Goal: Transaction & Acquisition: Purchase product/service

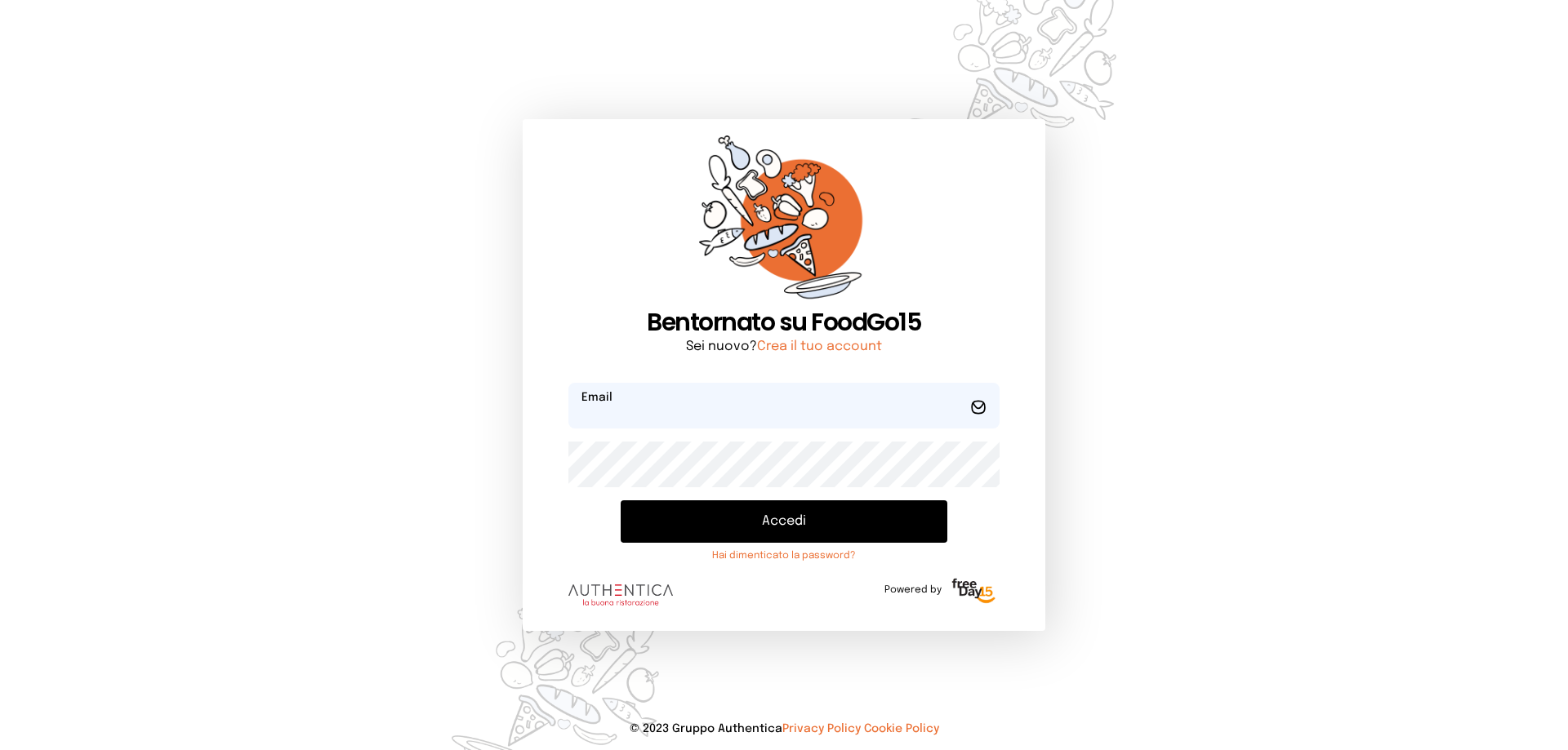
click at [637, 396] on input "email" at bounding box center [784, 406] width 431 height 46
type input "**********"
click at [621, 500] on button "Accedi" at bounding box center [784, 522] width 327 height 43
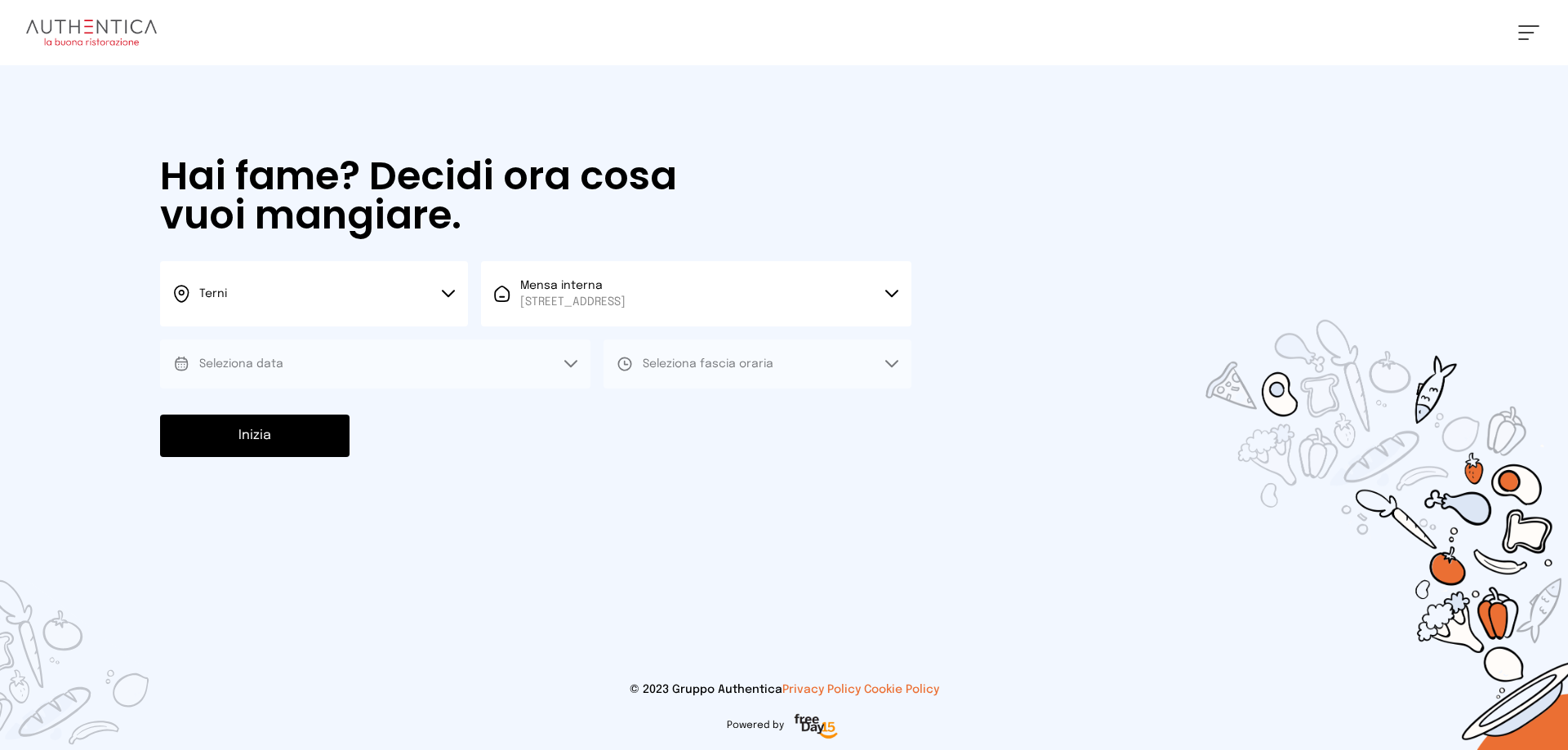
click at [359, 375] on button "Seleziona data" at bounding box center [375, 363] width 431 height 49
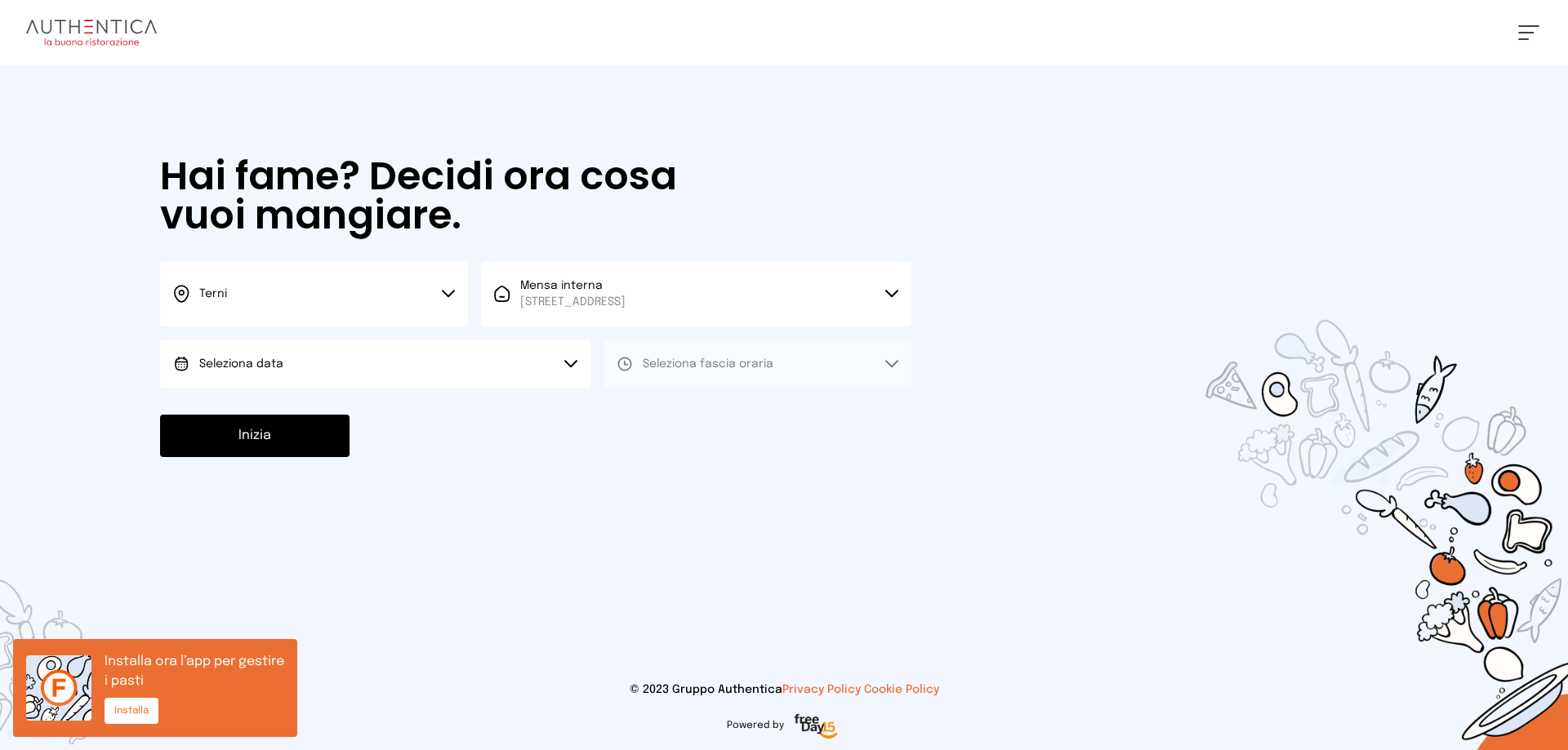
click at [311, 372] on button "Seleziona data" at bounding box center [375, 363] width 431 height 49
click at [271, 412] on span "[DATE], [DATE]" at bounding box center [240, 409] width 80 height 16
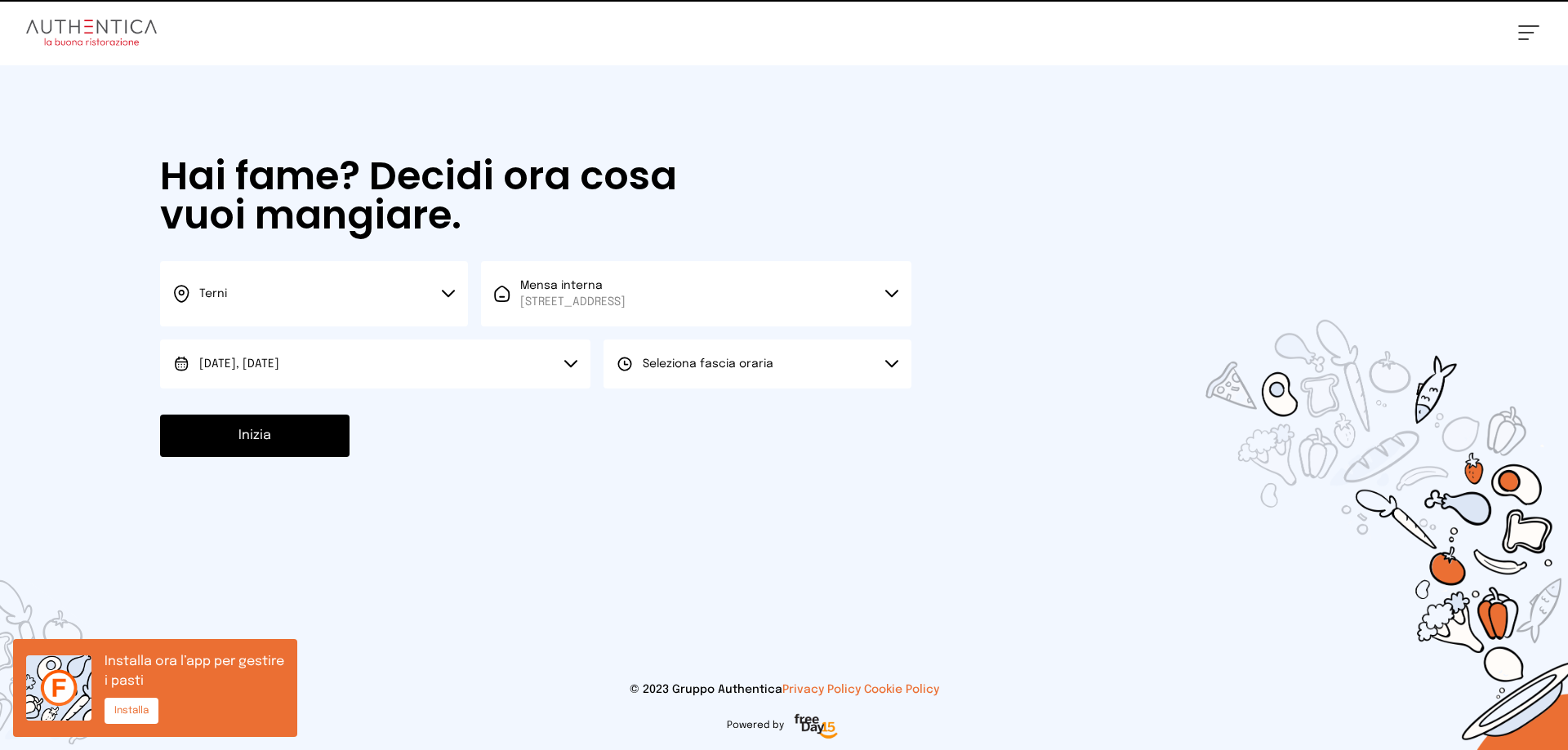
click at [691, 368] on span "Seleziona fascia oraria" at bounding box center [708, 364] width 130 height 11
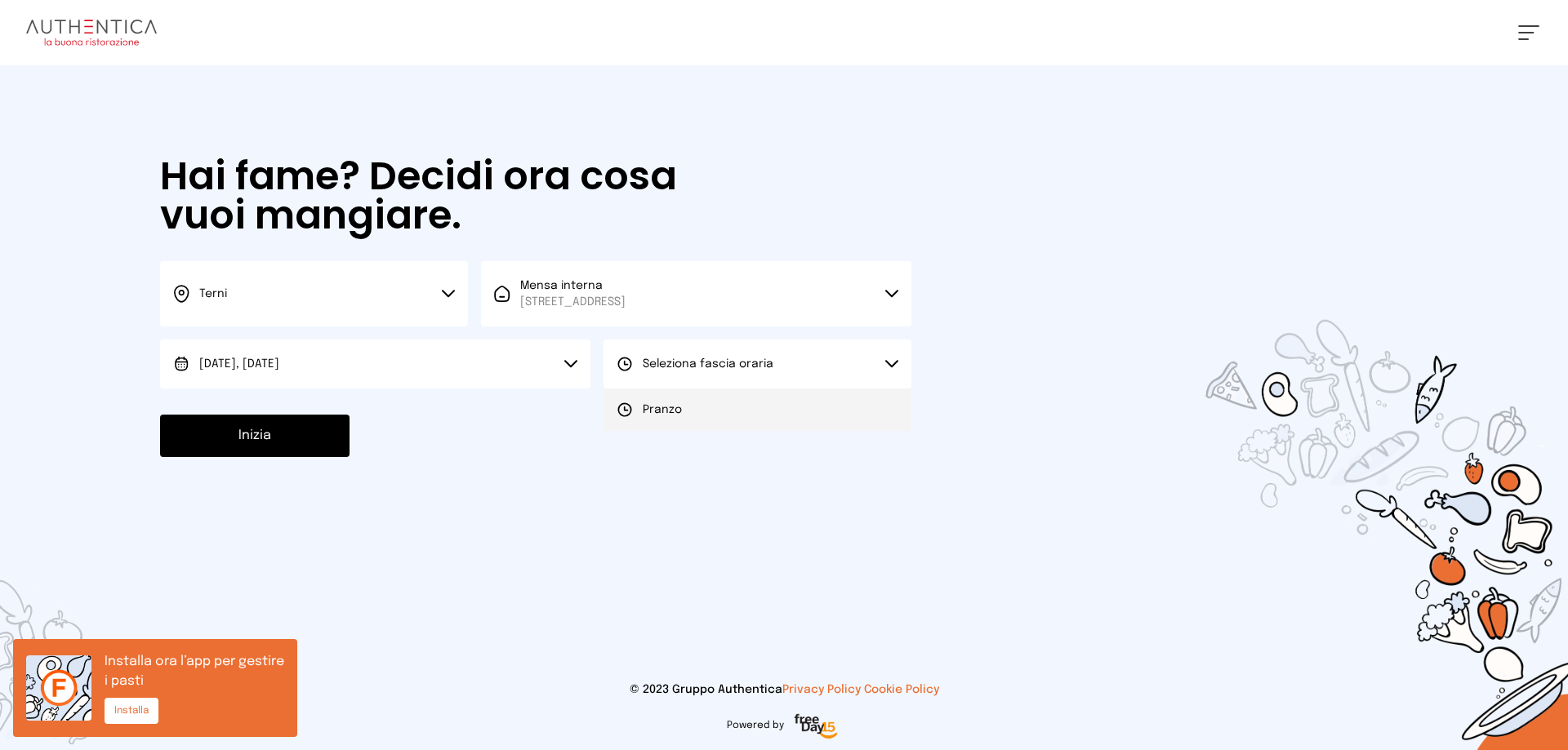
drag, startPoint x: 610, startPoint y: 414, endPoint x: 622, endPoint y: 420, distance: 13.4
click at [622, 420] on li "Pranzo" at bounding box center [757, 410] width 308 height 43
click at [257, 440] on button "Inizia" at bounding box center [255, 436] width 189 height 43
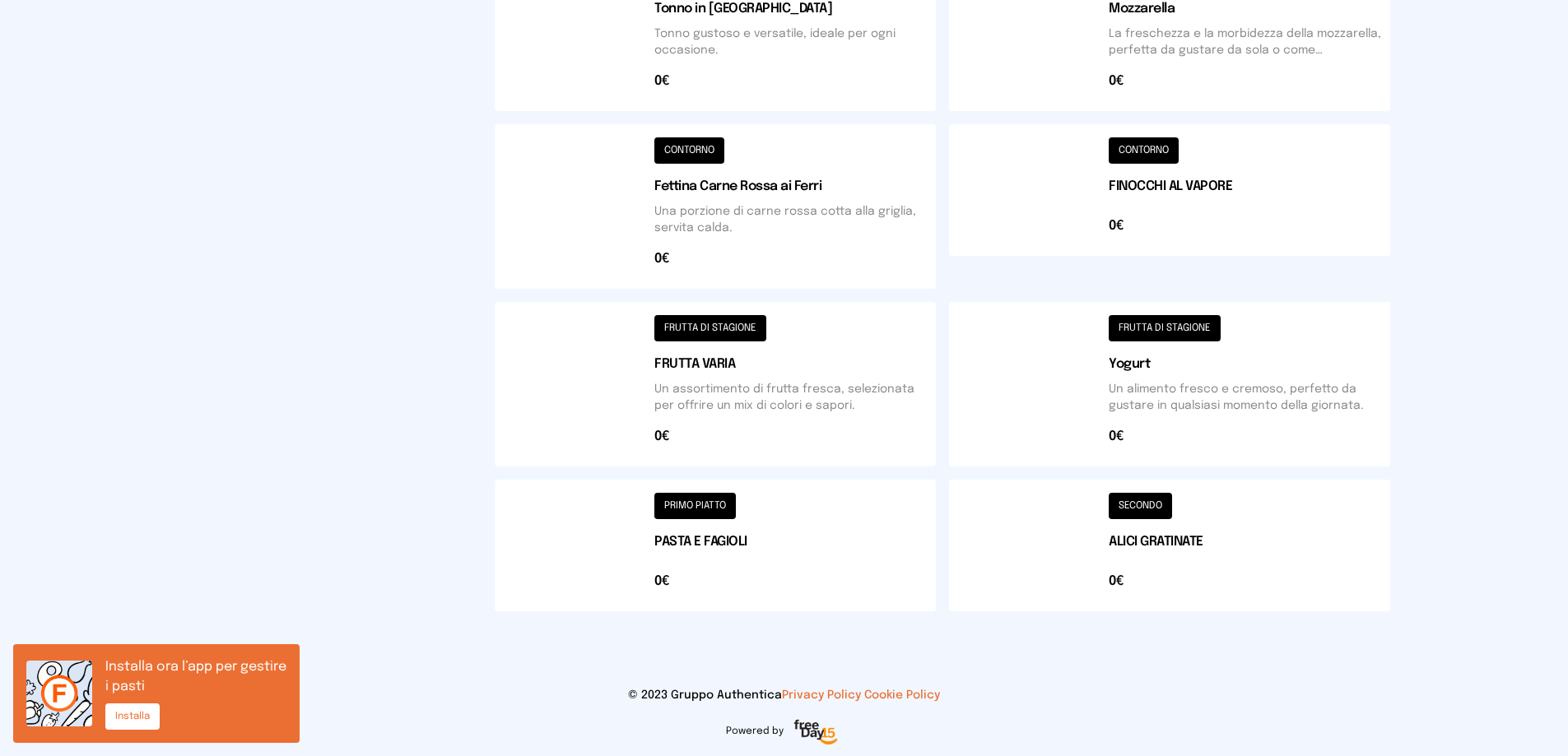
scroll to position [507, 0]
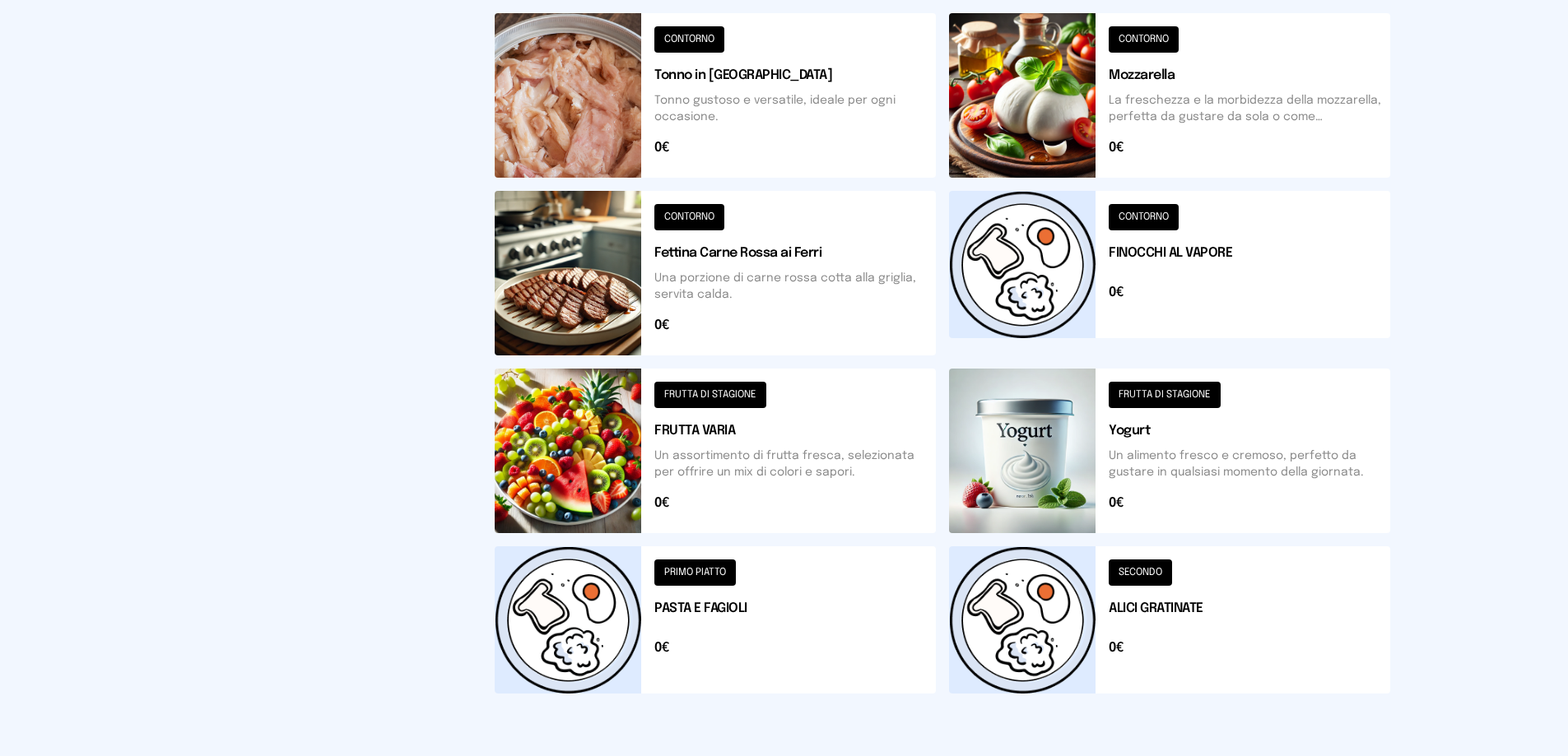
click at [625, 618] on button at bounding box center [715, 619] width 441 height 147
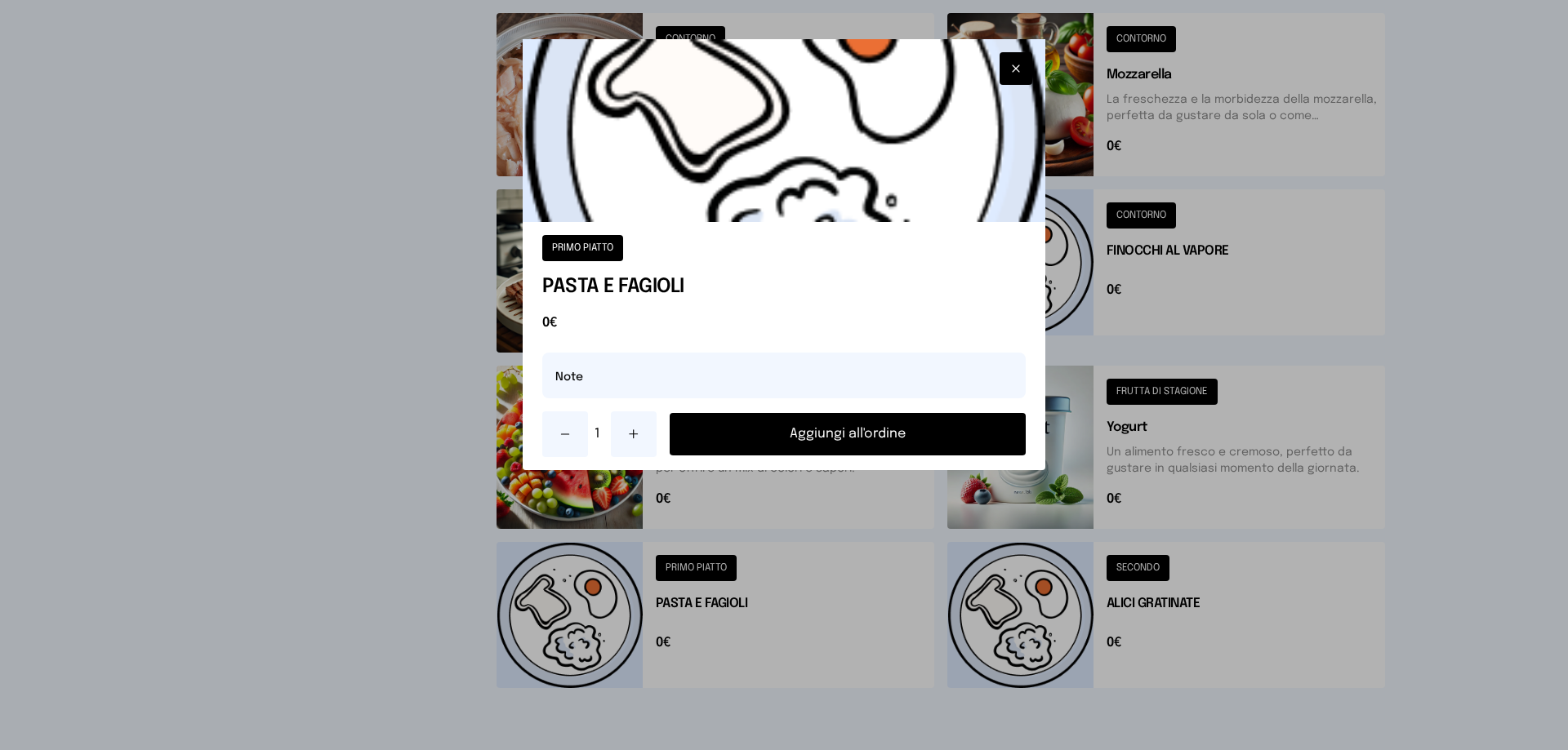
drag, startPoint x: 788, startPoint y: 438, endPoint x: 1316, endPoint y: 445, distance: 528.0
click at [895, 436] on button "Aggiungi all'ordine" at bounding box center [848, 435] width 356 height 43
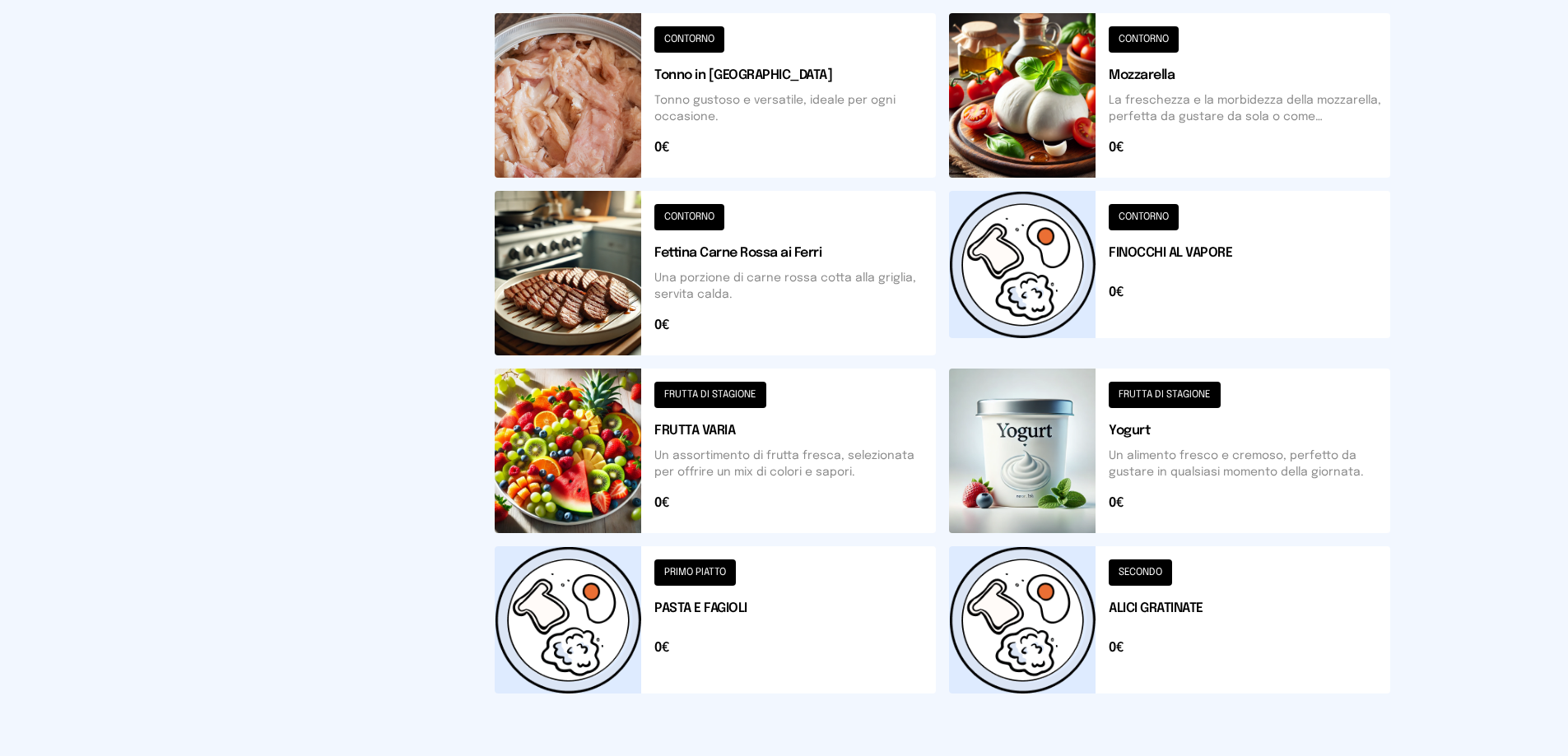
click at [1131, 257] on button at bounding box center [1168, 273] width 441 height 165
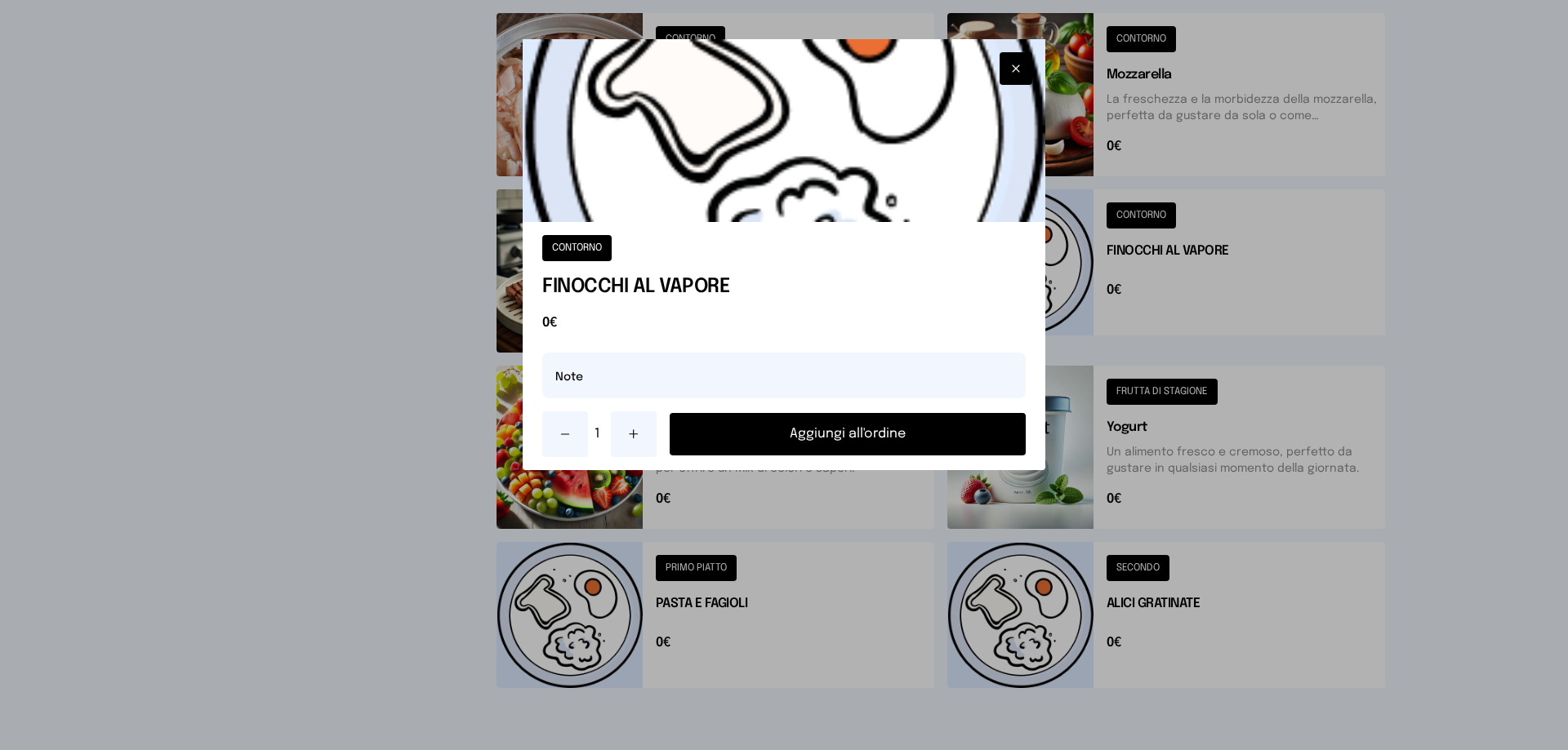
click at [933, 447] on button "Aggiungi all'ordine" at bounding box center [848, 435] width 356 height 43
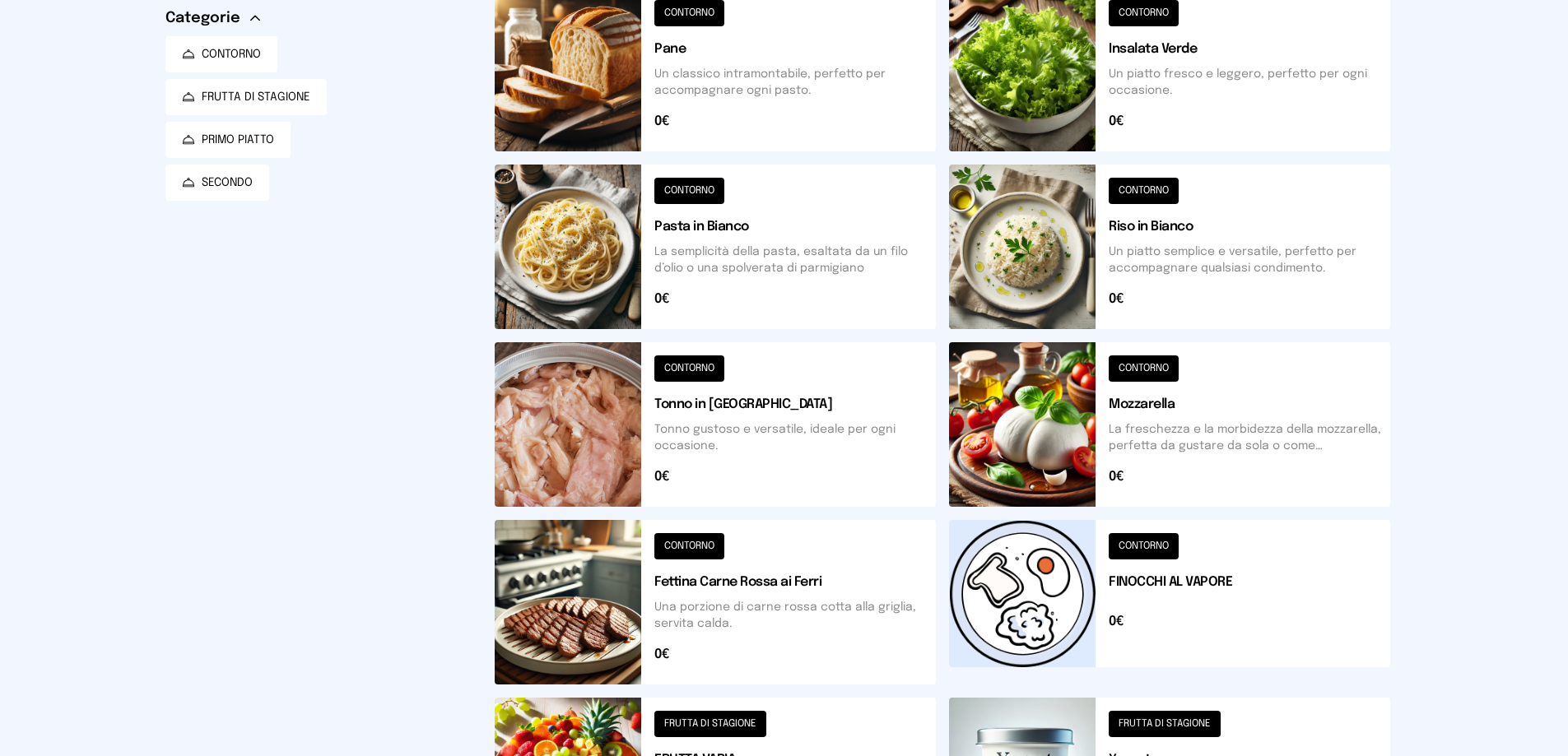
scroll to position [589, 0]
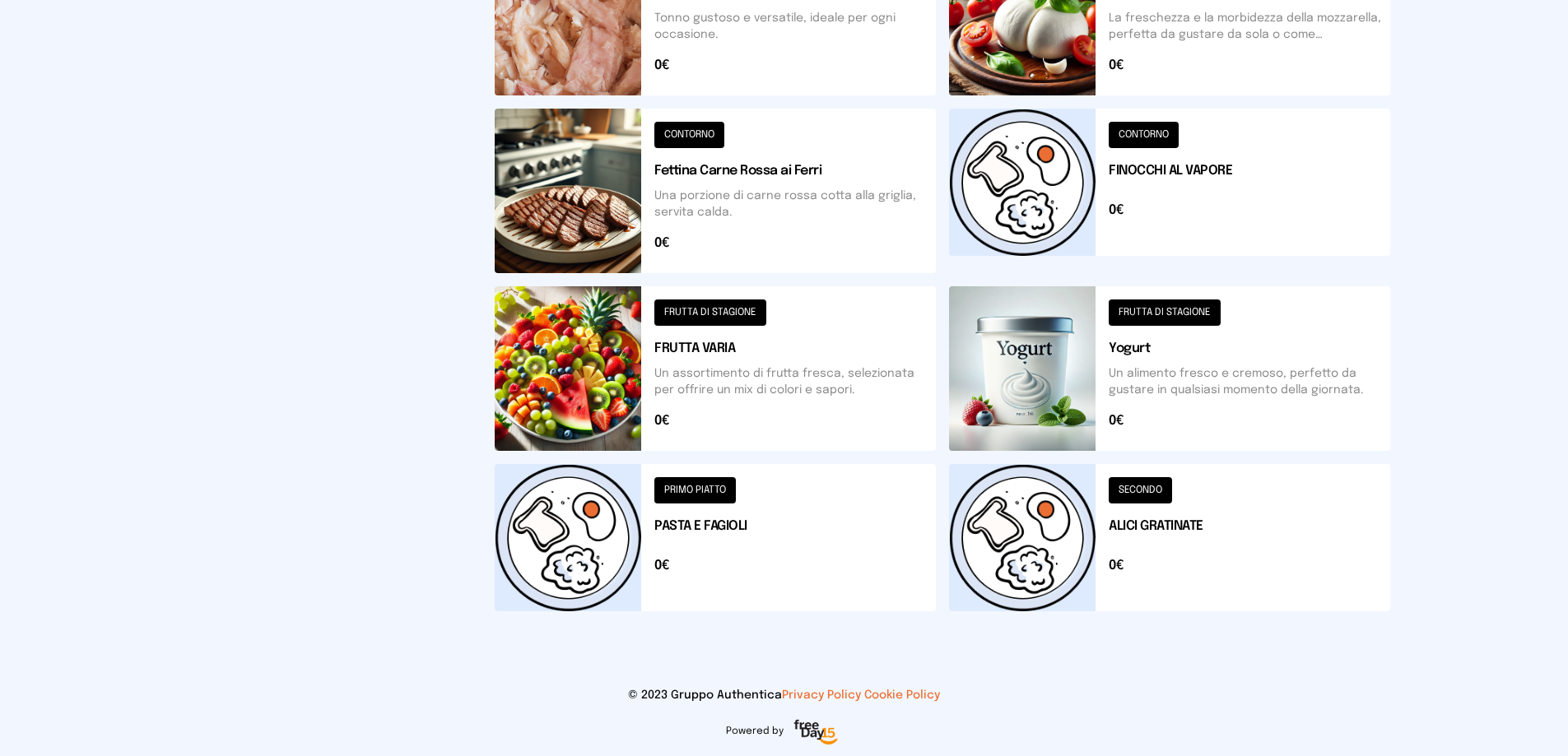
click at [988, 361] on button at bounding box center [1168, 369] width 441 height 165
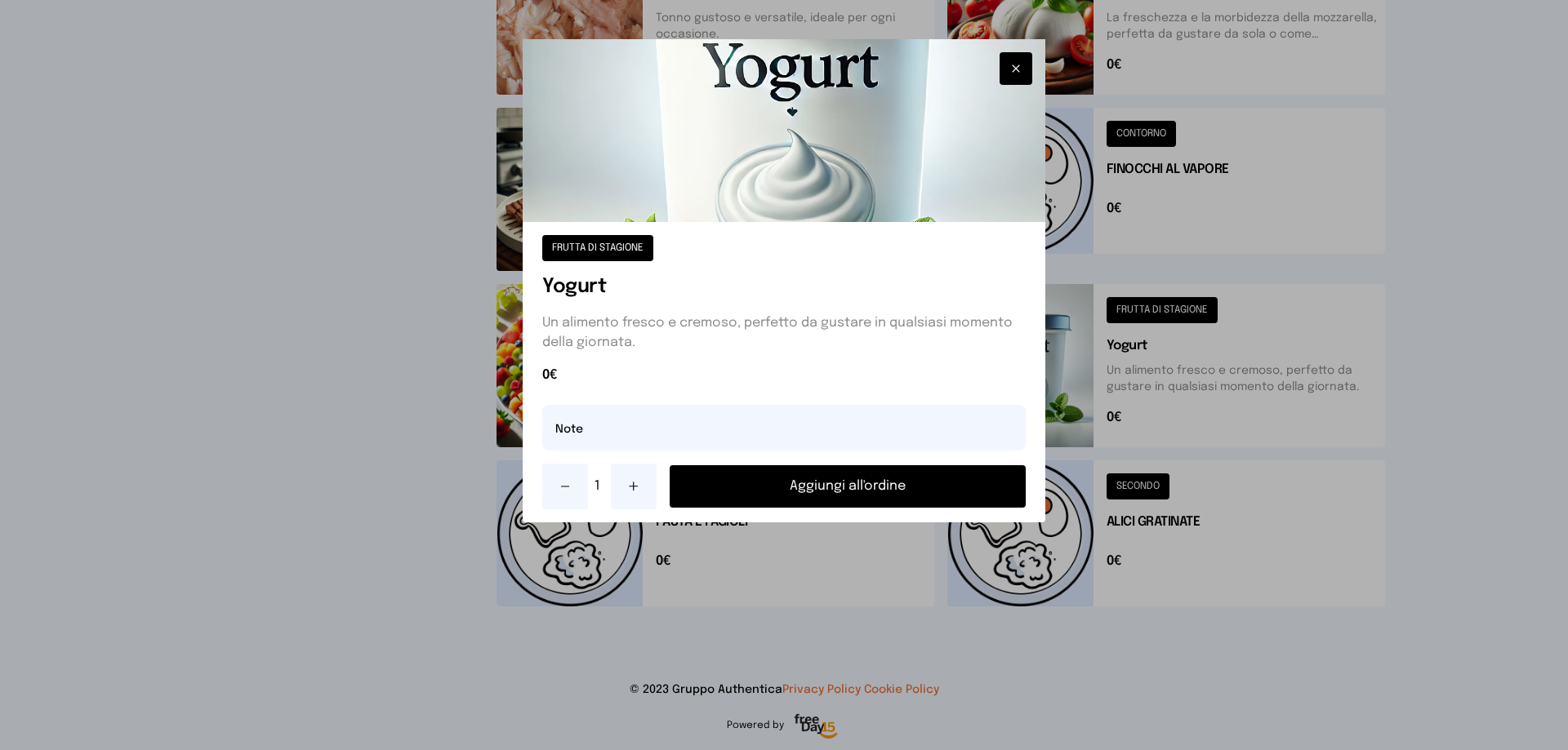
click at [912, 488] on button "Aggiungi all'ordine" at bounding box center [848, 487] width 356 height 43
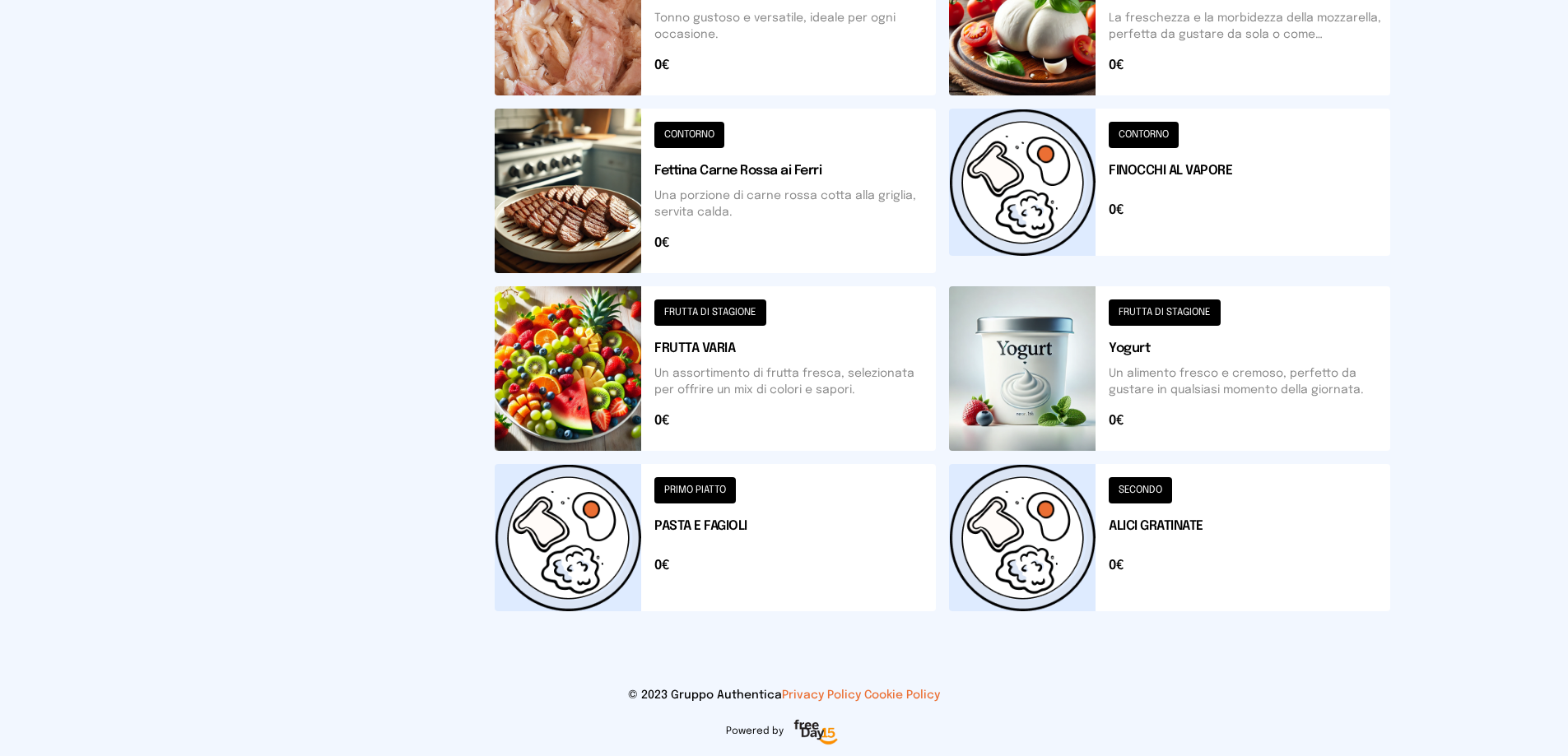
click at [571, 389] on button at bounding box center [715, 369] width 441 height 165
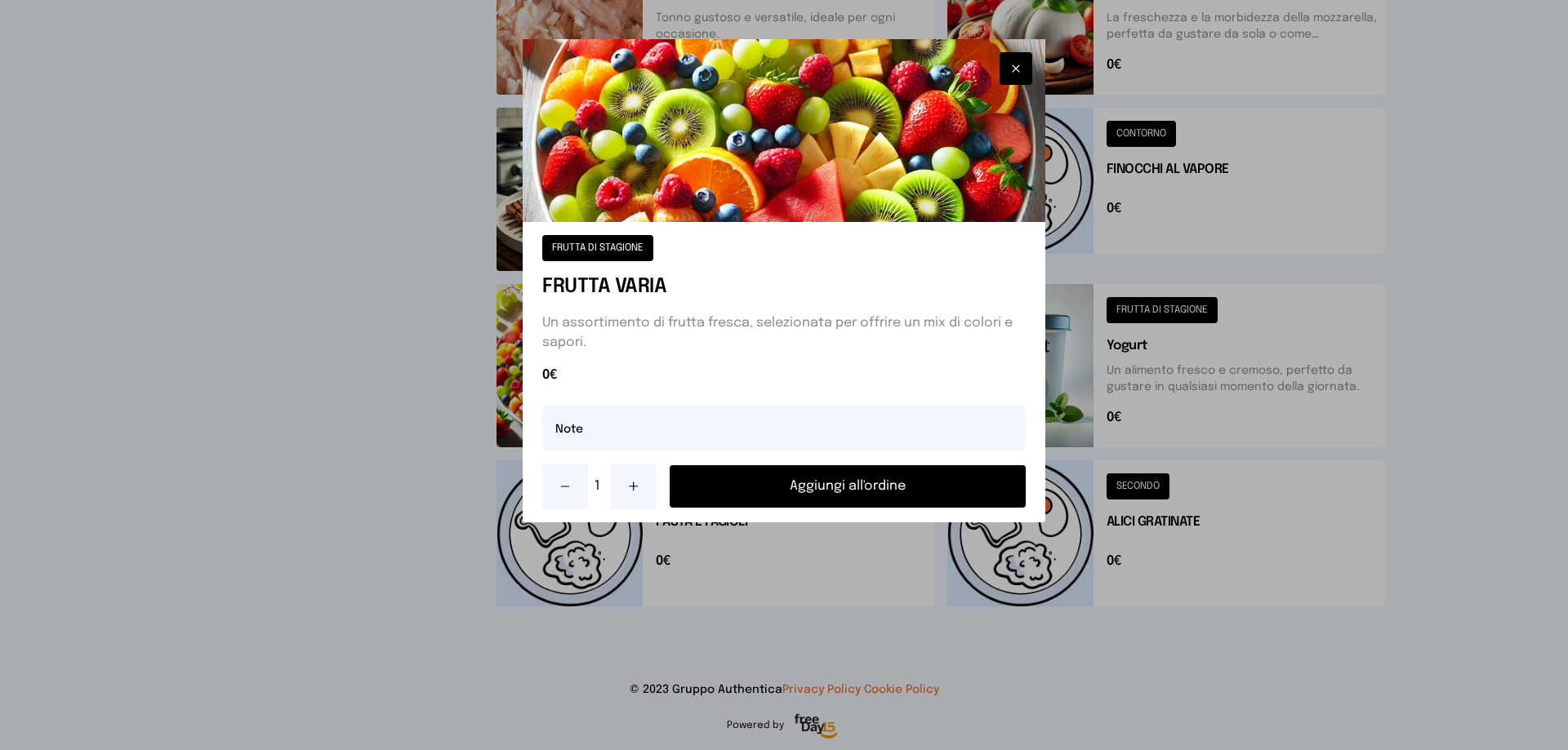
click at [743, 480] on button "Aggiungi all'ordine" at bounding box center [848, 487] width 356 height 43
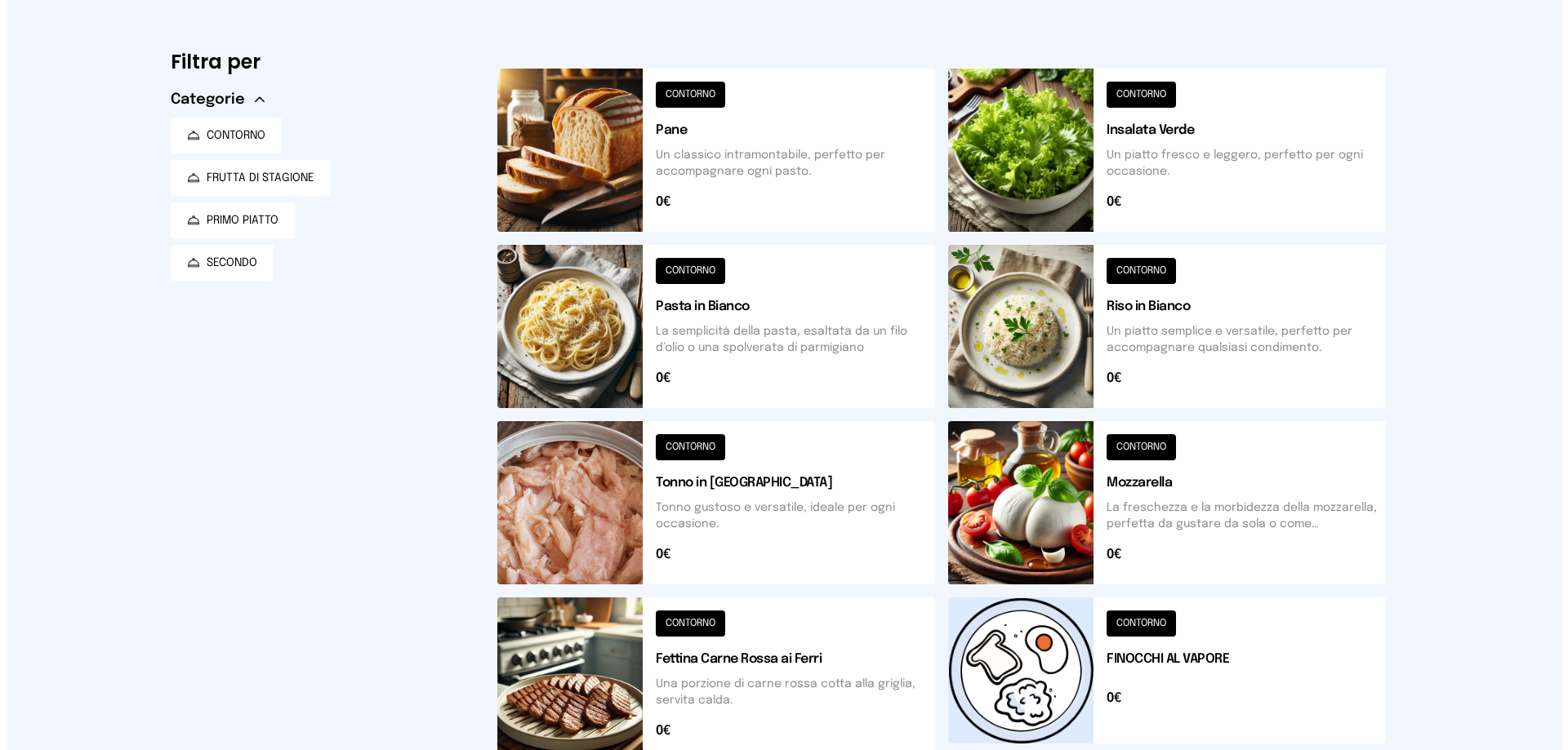
scroll to position [0, 0]
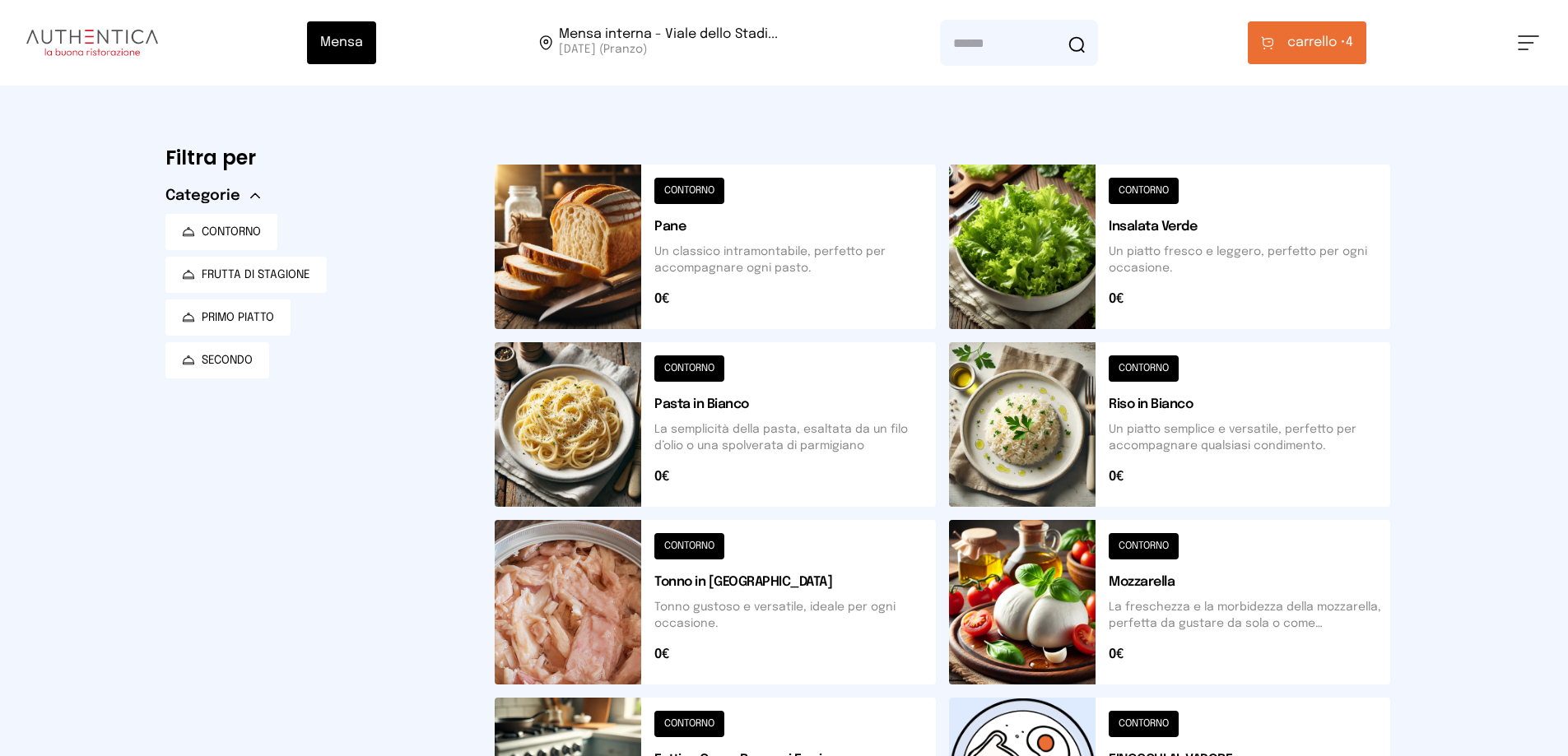
click at [1334, 29] on button "carrello • 4" at bounding box center [1307, 43] width 119 height 43
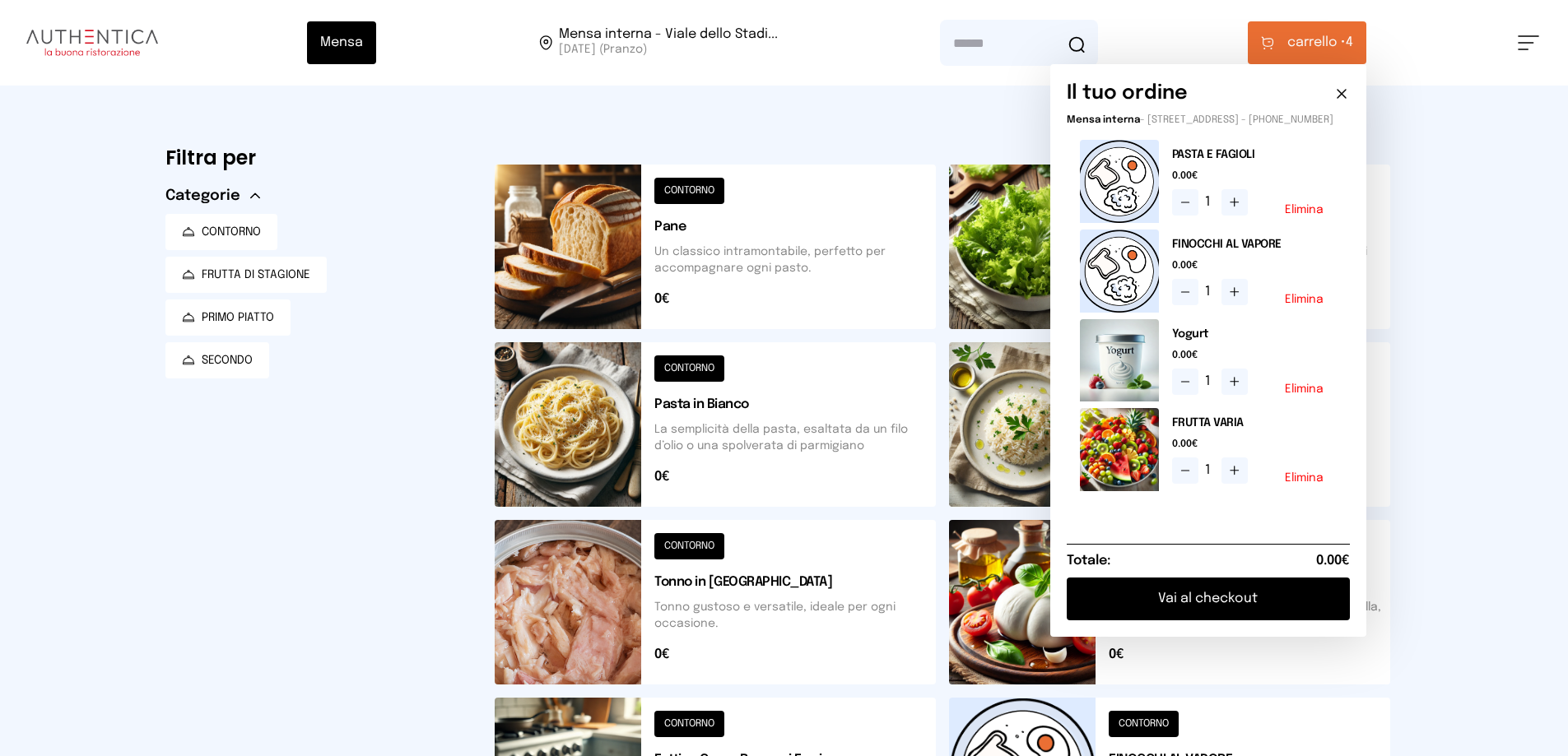
click at [1147, 619] on button "Vai al checkout" at bounding box center [1208, 599] width 284 height 43
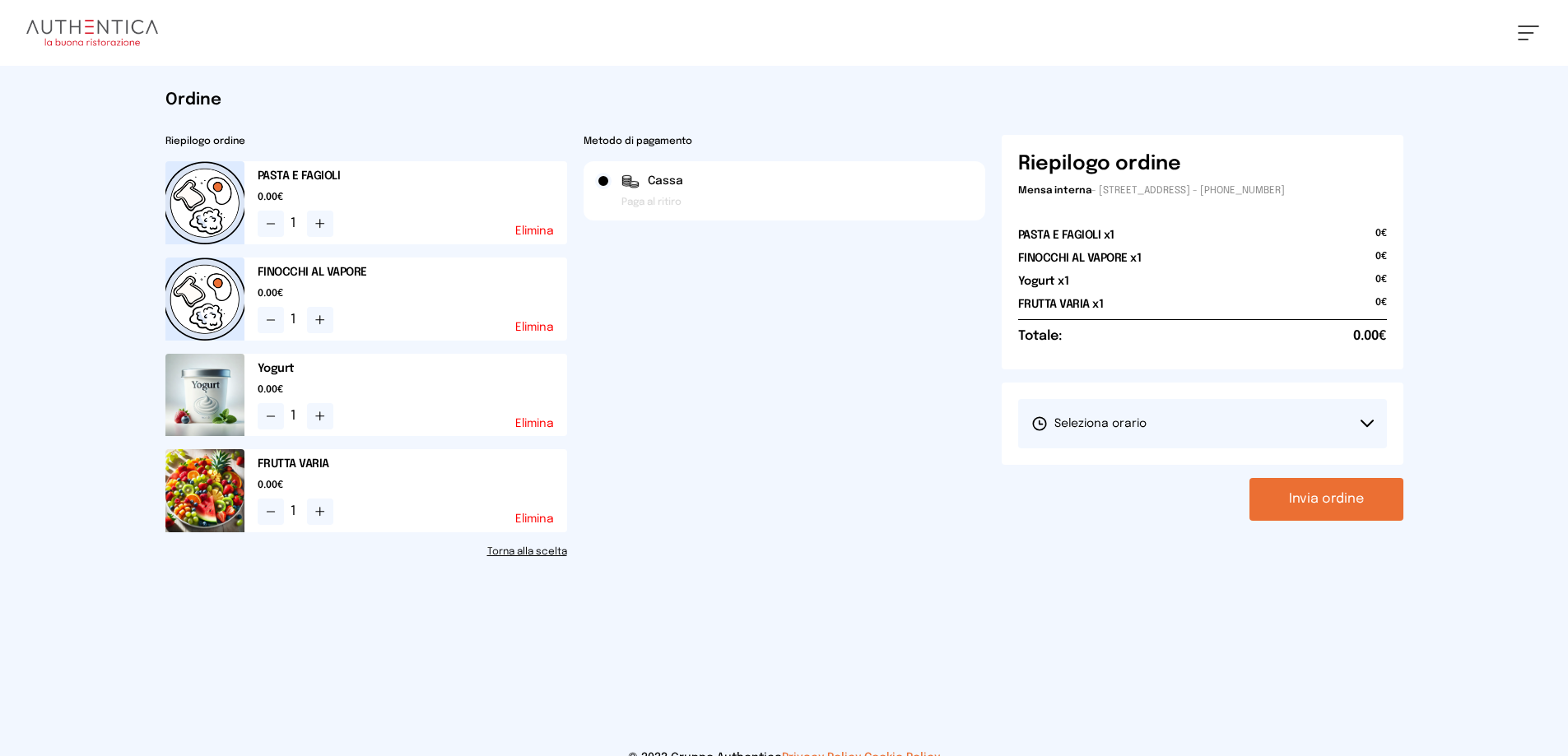
click at [1169, 430] on button "Seleziona orario" at bounding box center [1202, 424] width 369 height 49
click at [1150, 479] on li "1° Turno (13:00 - 15:00)" at bounding box center [1202, 470] width 369 height 43
click at [1309, 501] on button "Invia ordine" at bounding box center [1326, 500] width 154 height 43
